Goal: Transaction & Acquisition: Purchase product/service

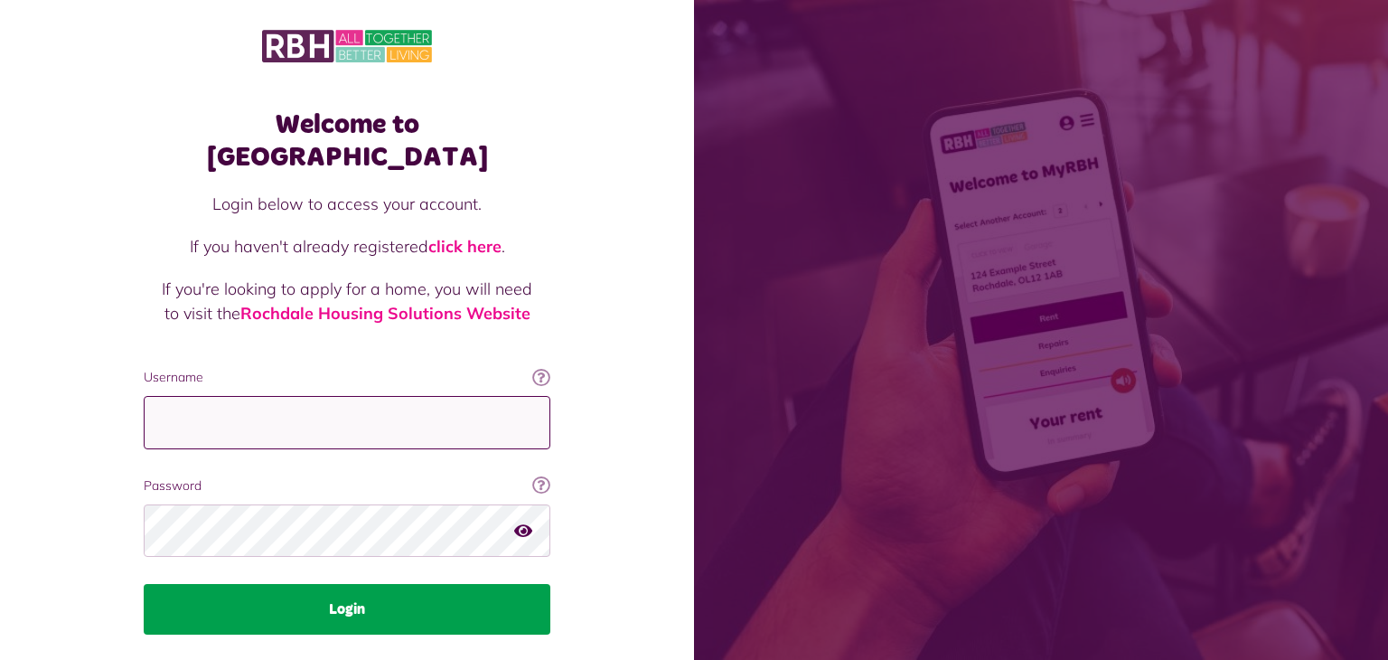
type input "**********"
click at [337, 584] on button "Login" at bounding box center [347, 609] width 407 height 51
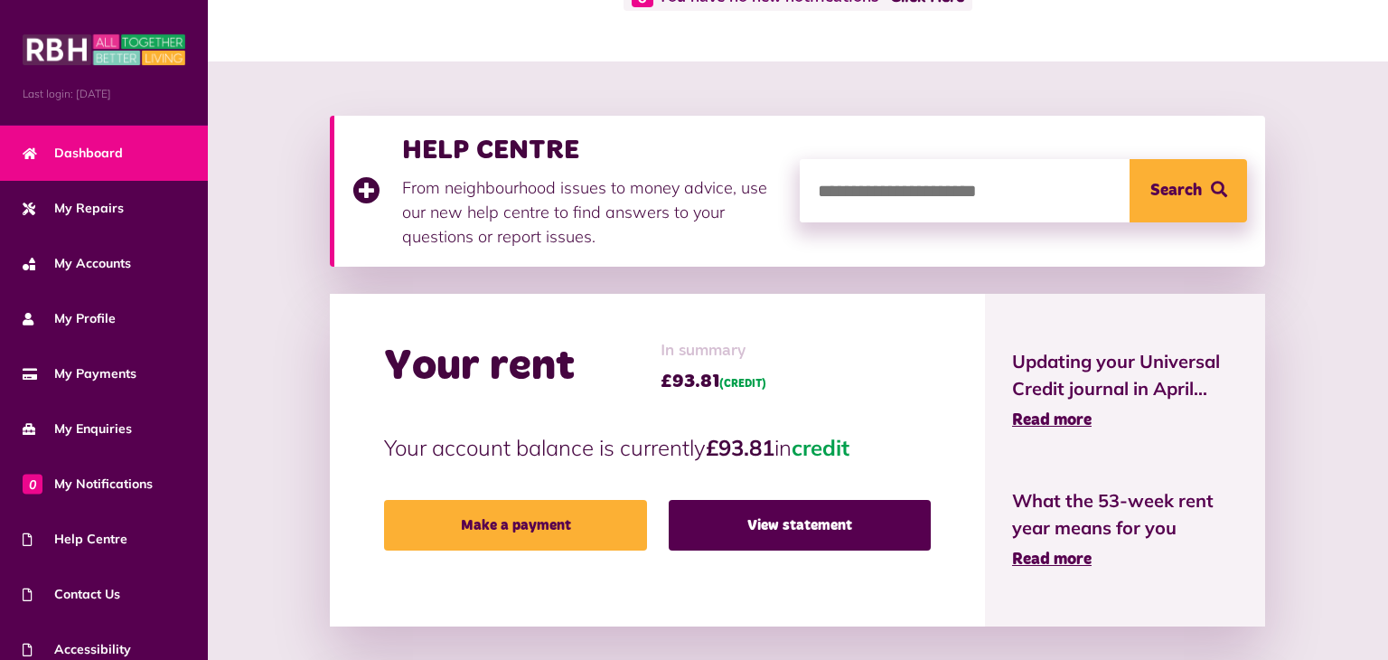
scroll to position [181, 0]
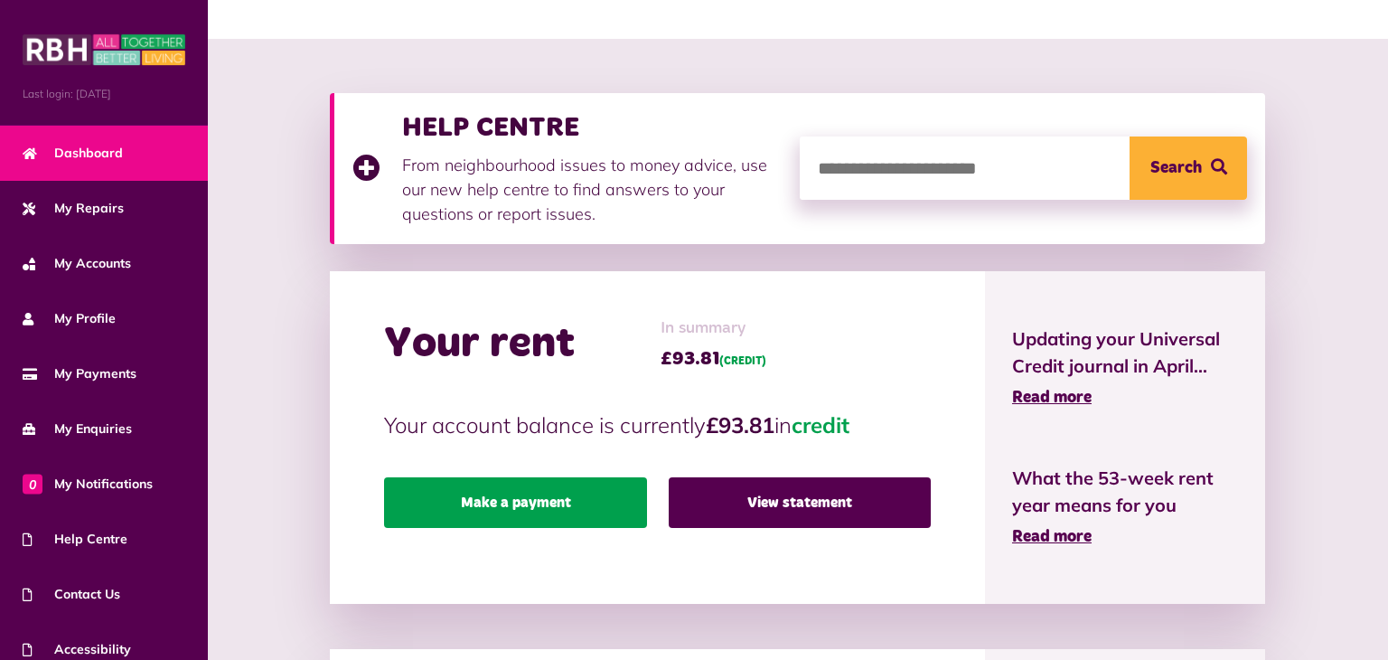
click at [451, 477] on link "Make a payment" at bounding box center [515, 502] width 262 height 51
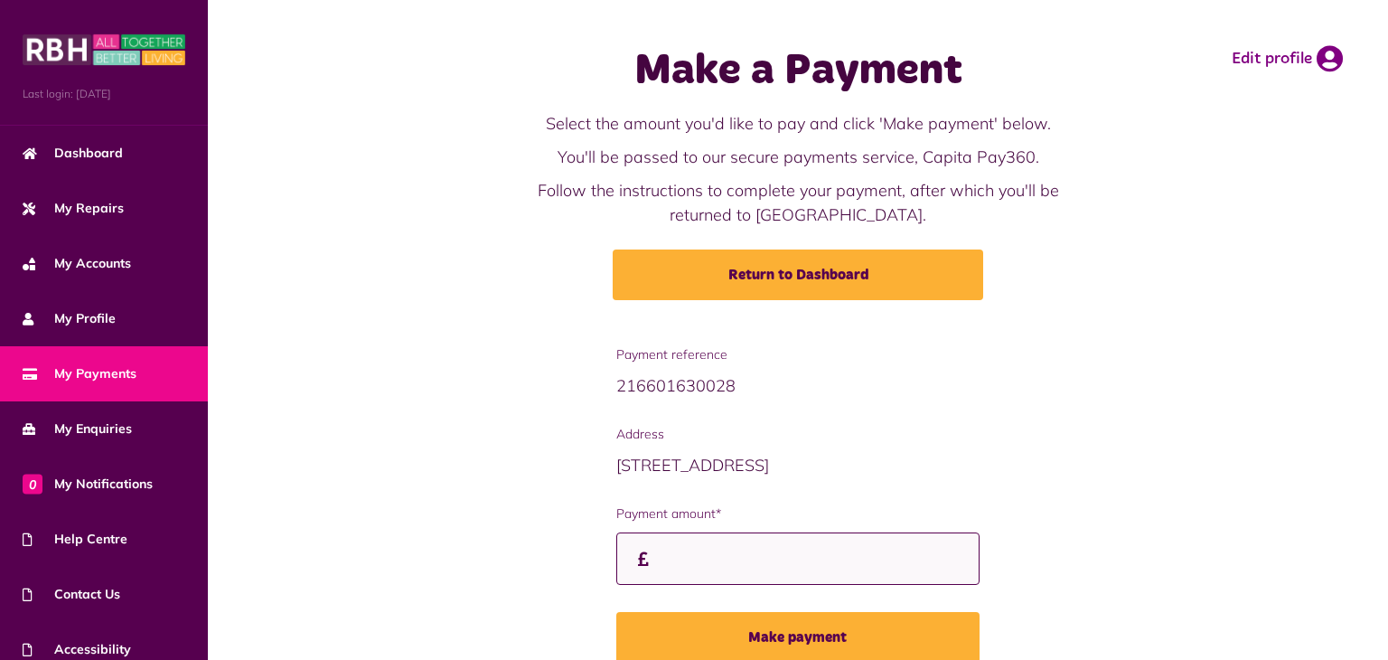
click at [616, 560] on input "Payment amount*" at bounding box center [797, 558] width 363 height 53
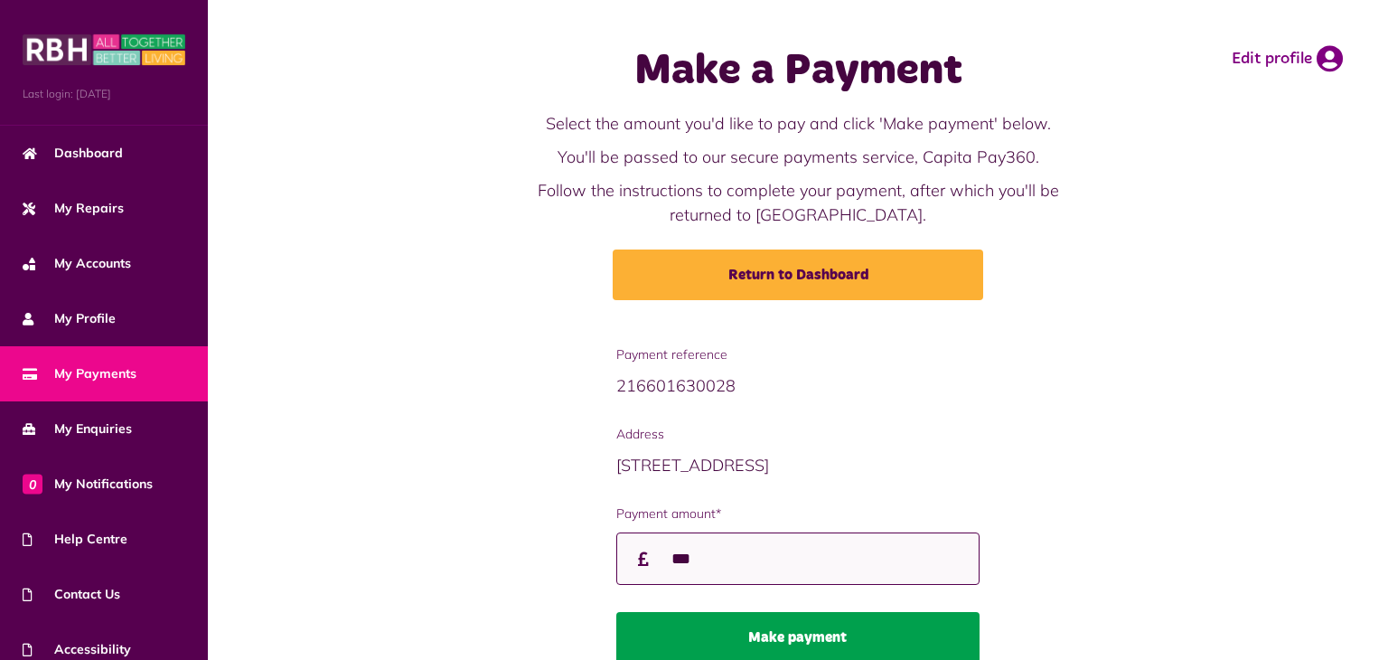
type input "***"
click at [800, 631] on button "Make payment" at bounding box center [797, 637] width 363 height 51
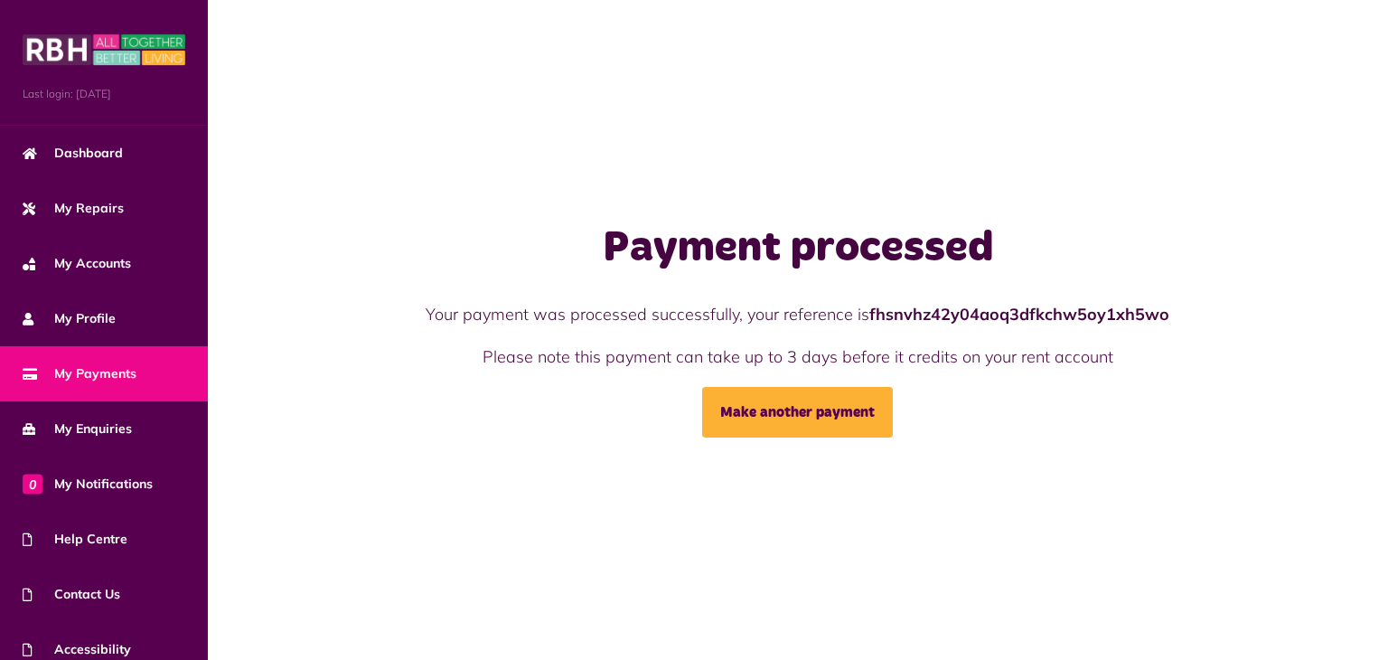
drag, startPoint x: 553, startPoint y: 432, endPoint x: 557, endPoint y: 446, distance: 14.0
click at [557, 446] on div "Payment processed Your payment was processed successfully, your reference is fh…" at bounding box center [798, 330] width 1181 height 660
click at [80, 372] on span "My Payments" at bounding box center [80, 373] width 114 height 19
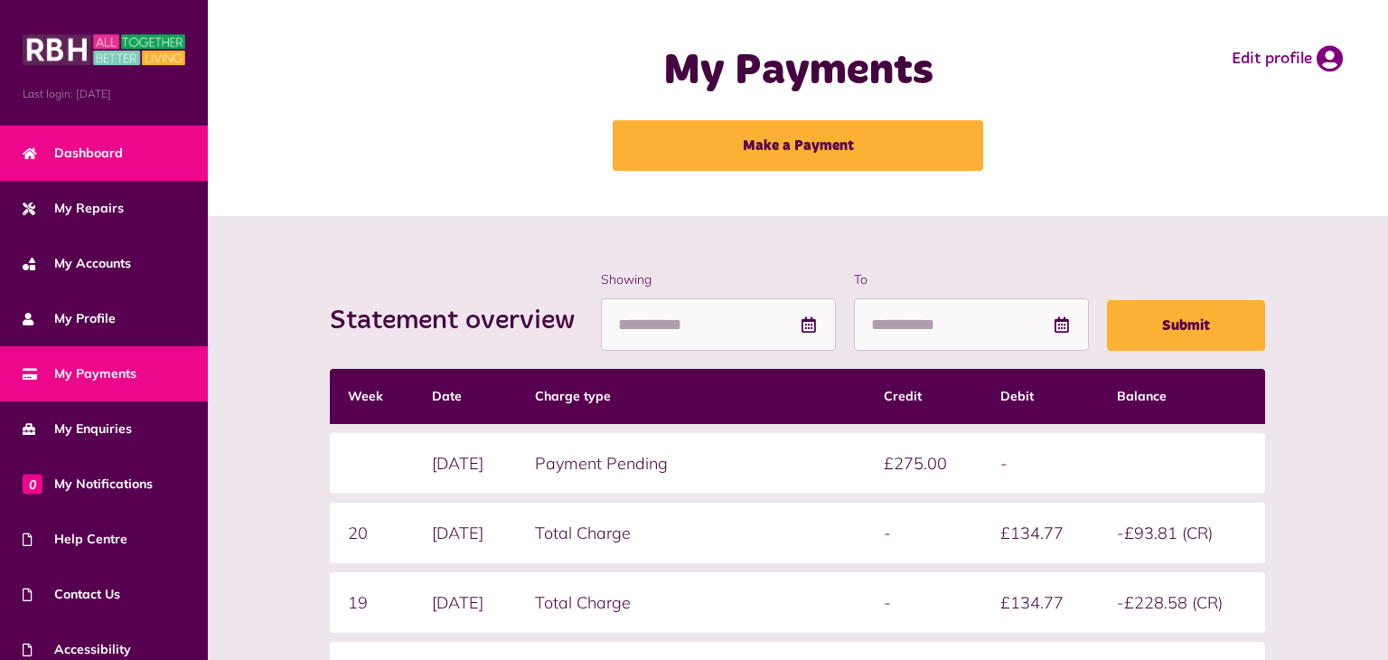
click at [113, 149] on span "Dashboard" at bounding box center [73, 153] width 100 height 19
